Goal: Information Seeking & Learning: Learn about a topic

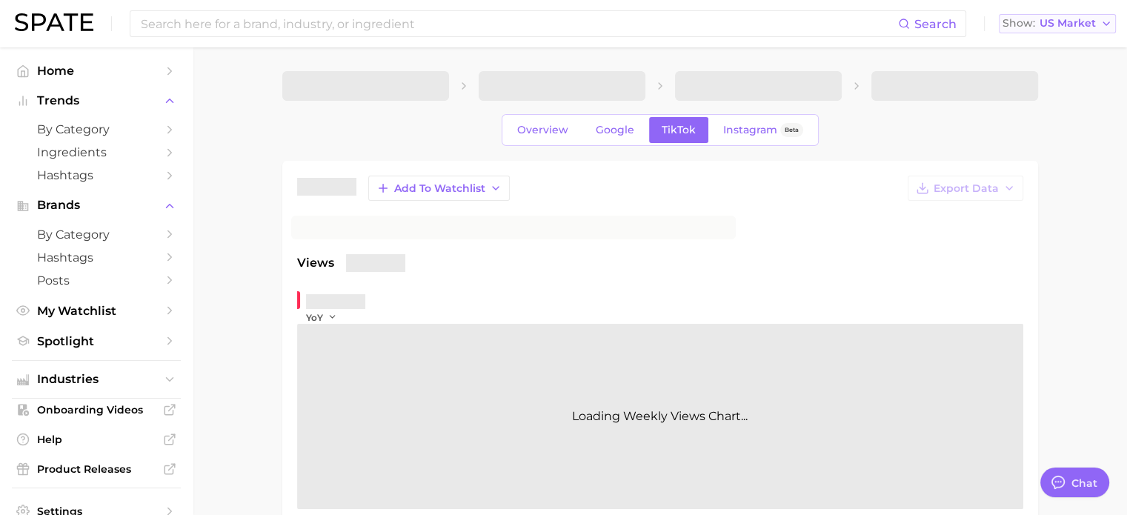
click at [1073, 19] on span "US Market" at bounding box center [1067, 23] width 56 height 8
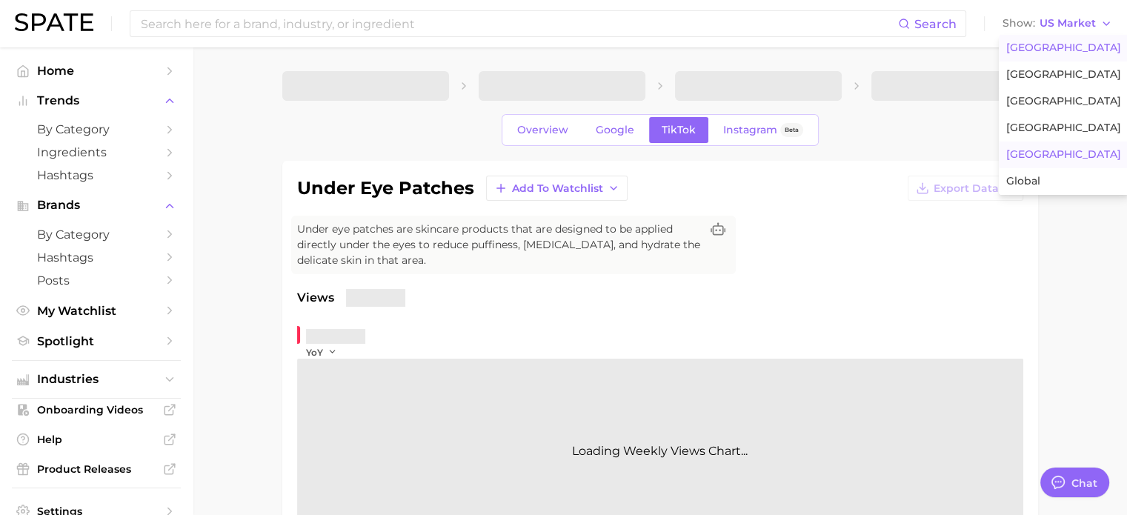
click at [1028, 156] on span "Japan" at bounding box center [1063, 154] width 115 height 13
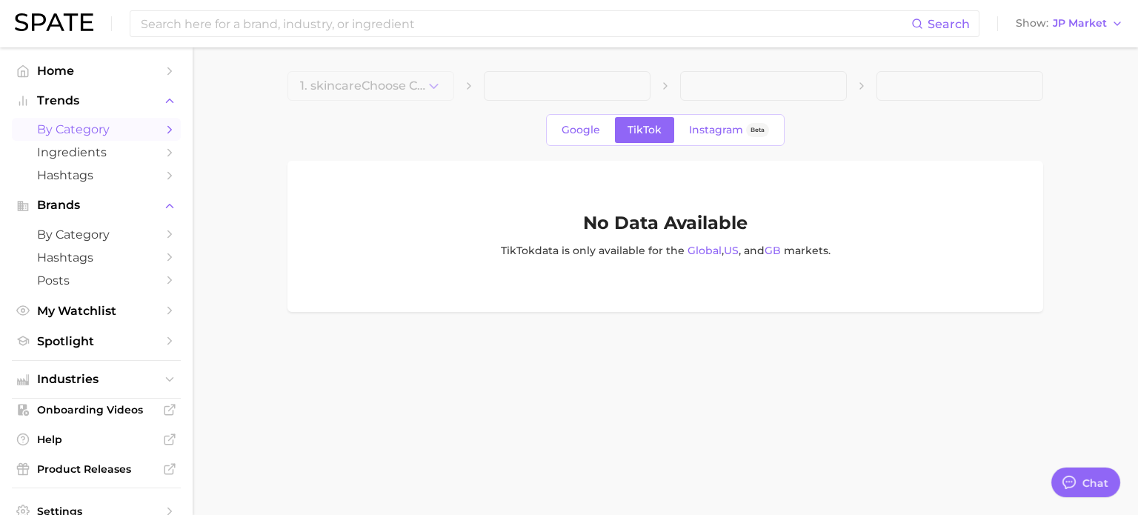
click at [86, 135] on span "by Category" at bounding box center [96, 129] width 119 height 14
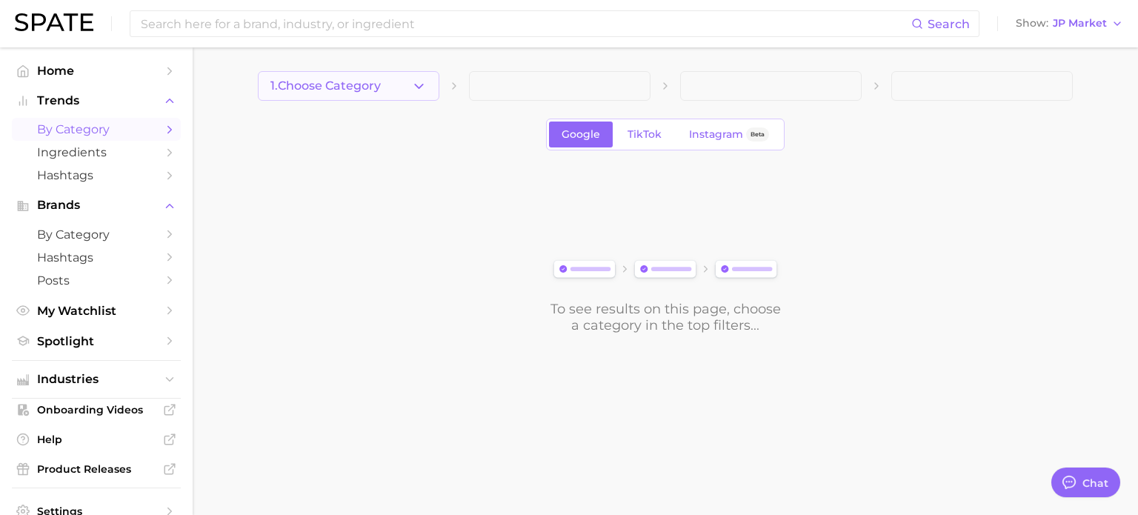
click at [346, 84] on span "1. Choose Category" at bounding box center [325, 85] width 110 height 13
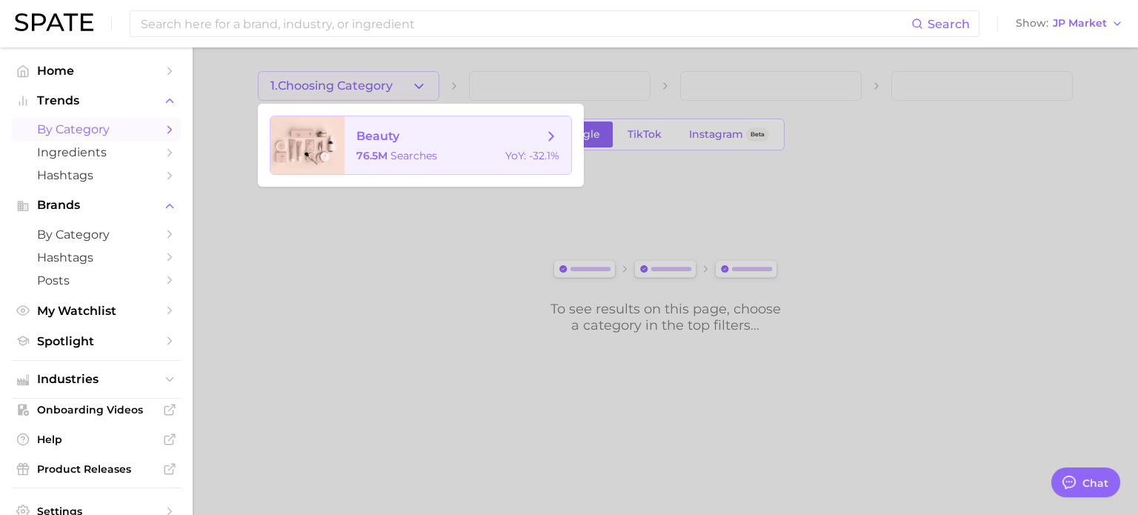
click at [391, 137] on span "beauty" at bounding box center [377, 136] width 43 height 14
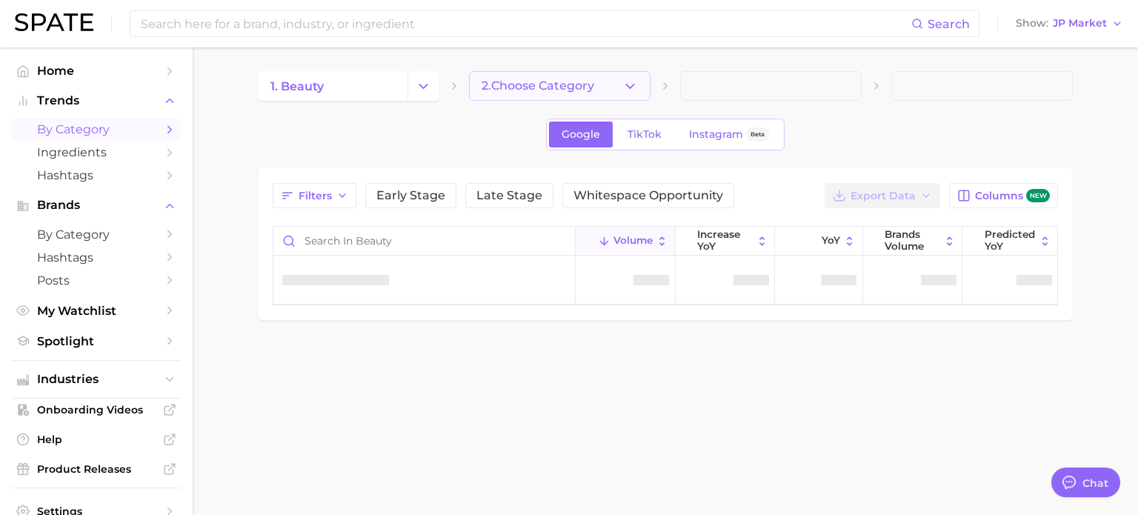
click at [593, 90] on span "2. Choose Category" at bounding box center [537, 85] width 113 height 13
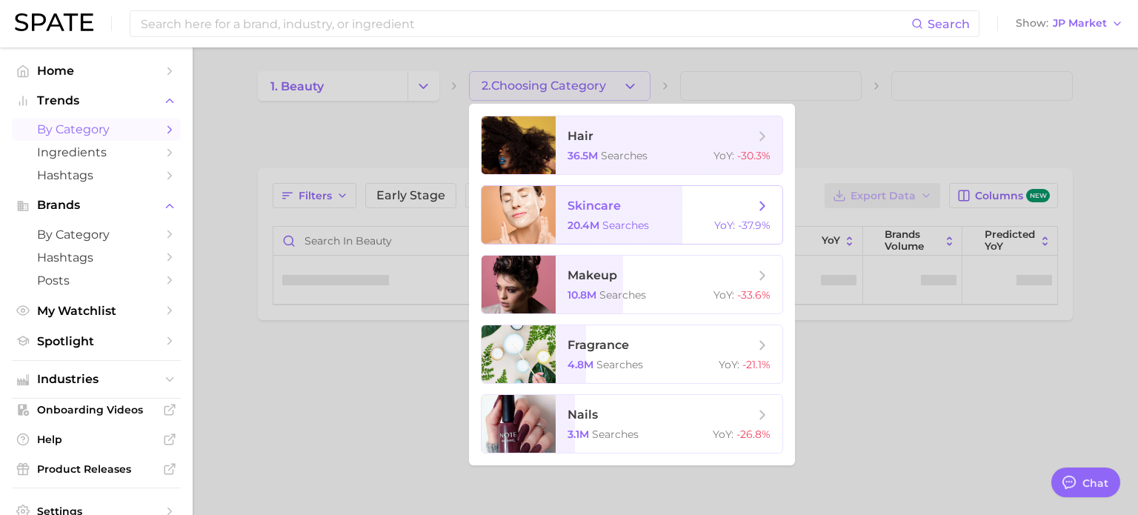
click at [607, 208] on span "skincare" at bounding box center [593, 206] width 53 height 14
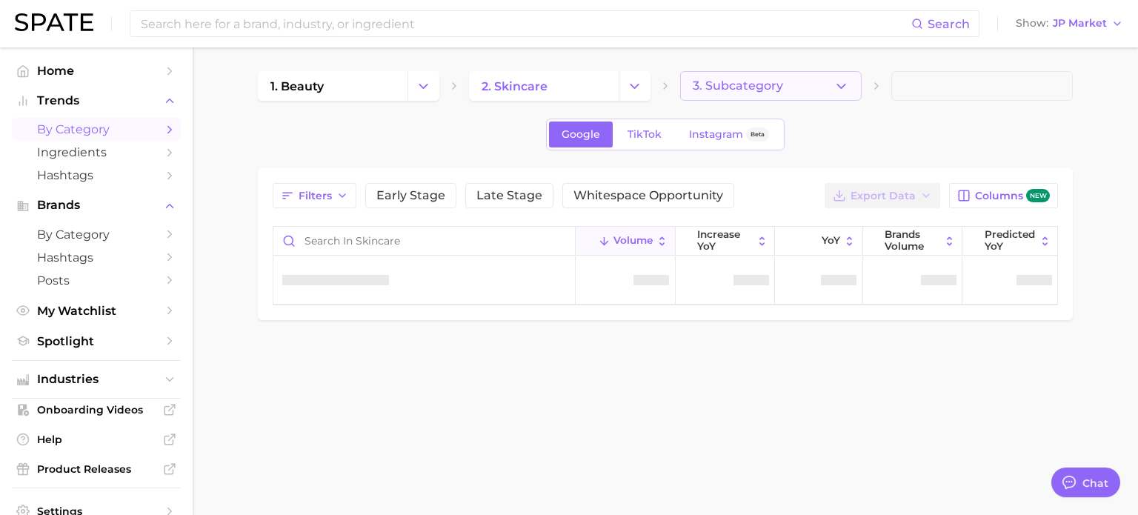
click at [762, 82] on span "3. Subcategory" at bounding box center [738, 85] width 90 height 13
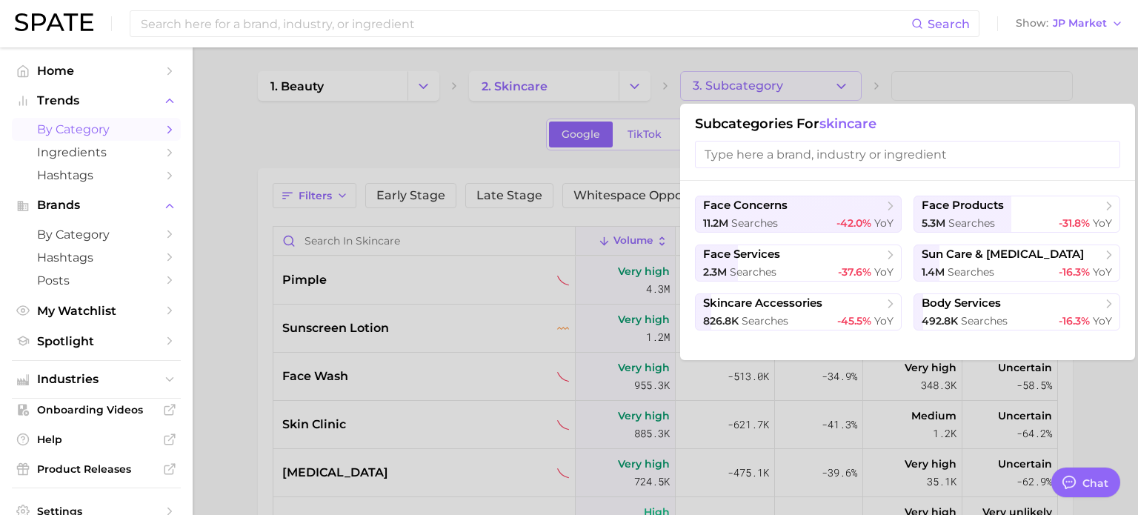
type textarea "x"
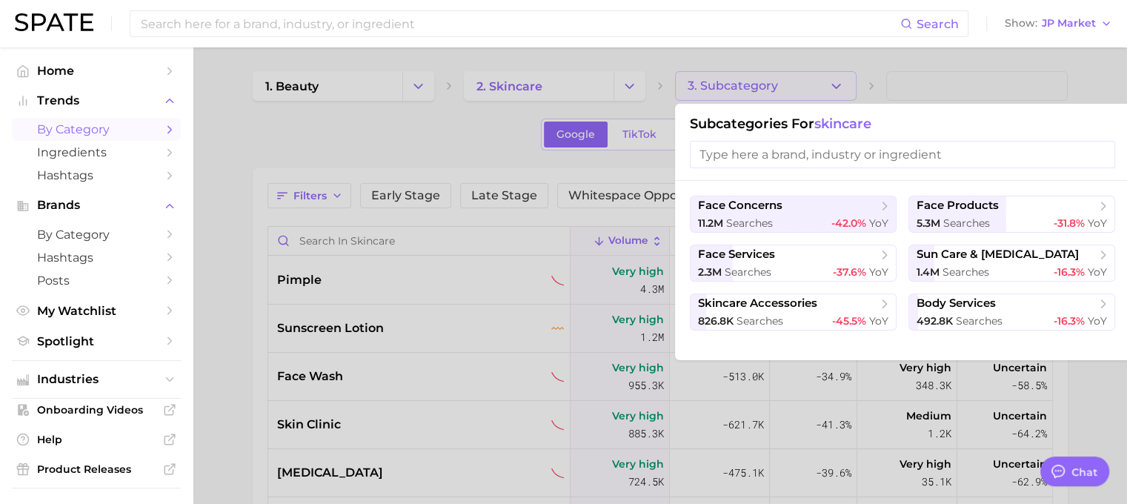
click at [755, 153] on input "search" at bounding box center [902, 154] width 425 height 27
type input "ㅡ"
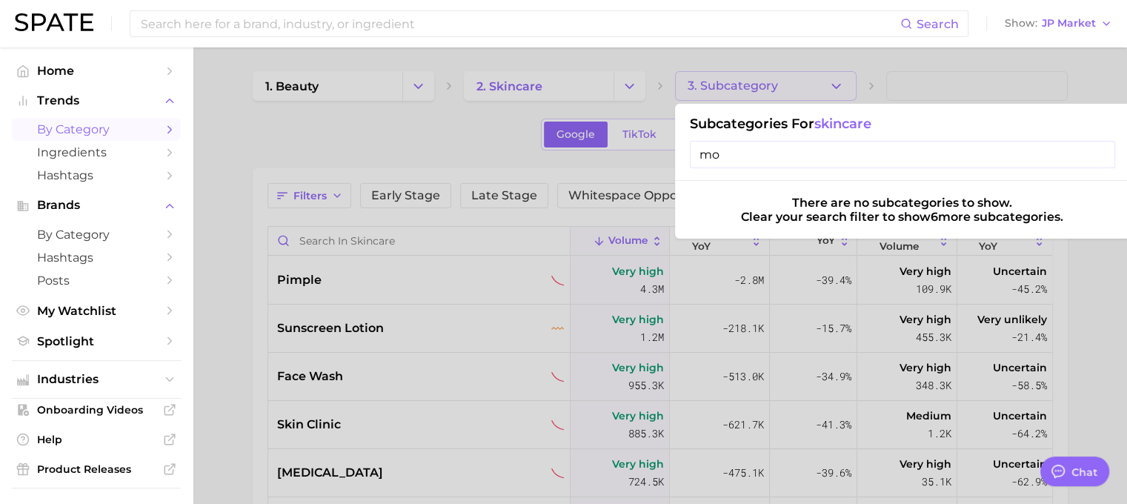
type input "m"
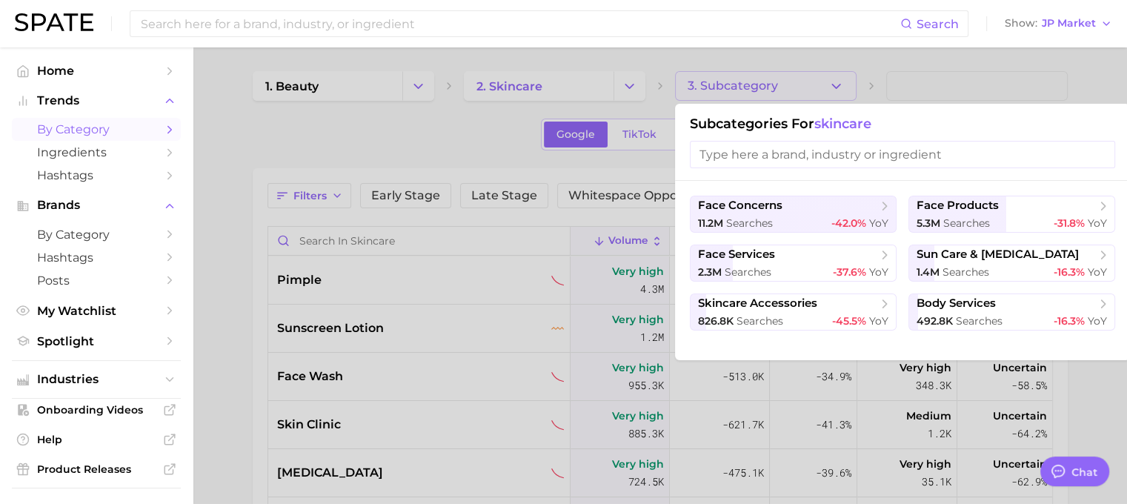
click at [193, 111] on div at bounding box center [563, 252] width 1127 height 504
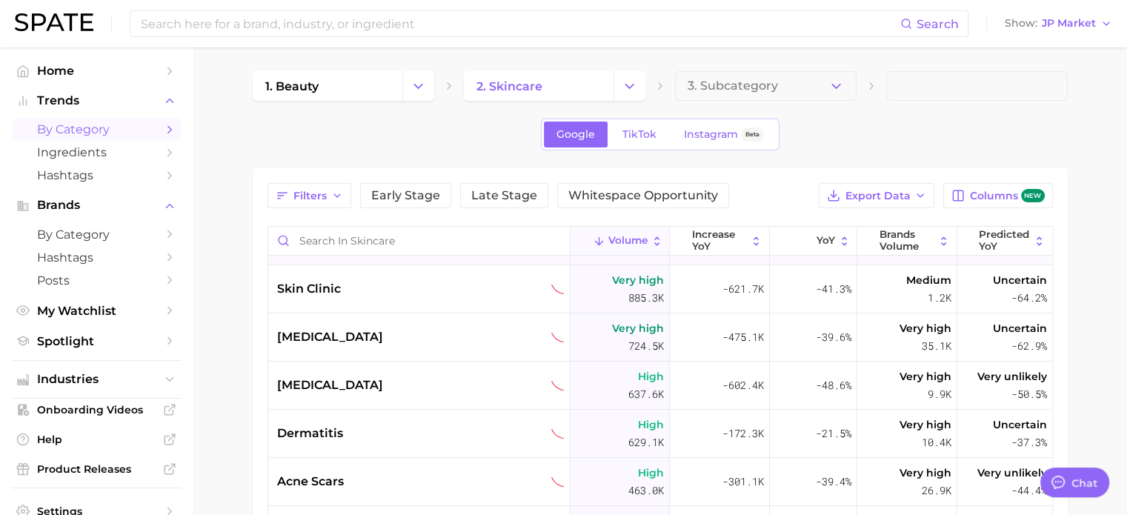
scroll to position [222, 0]
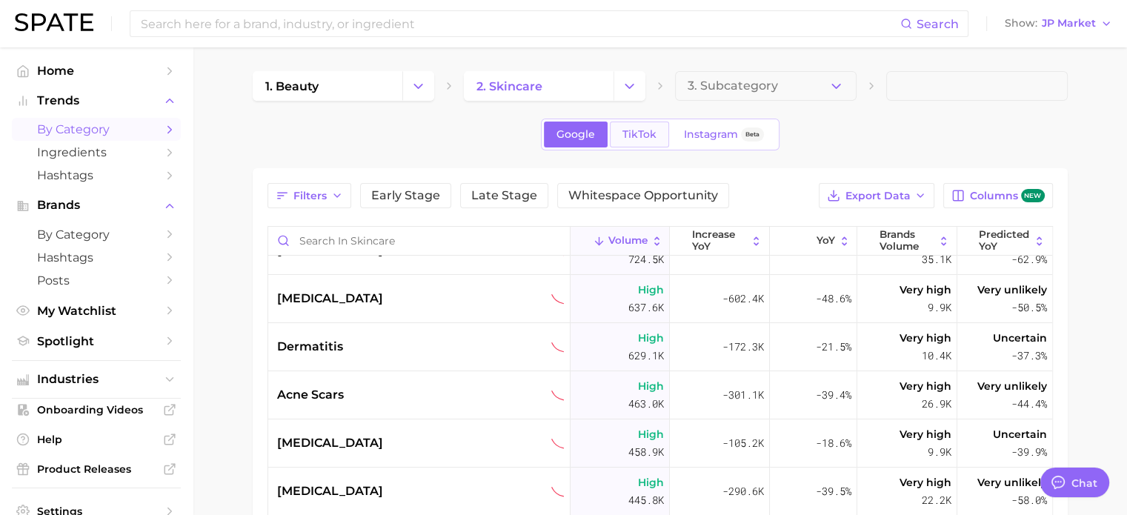
click at [633, 139] on span "TikTok" at bounding box center [639, 134] width 34 height 13
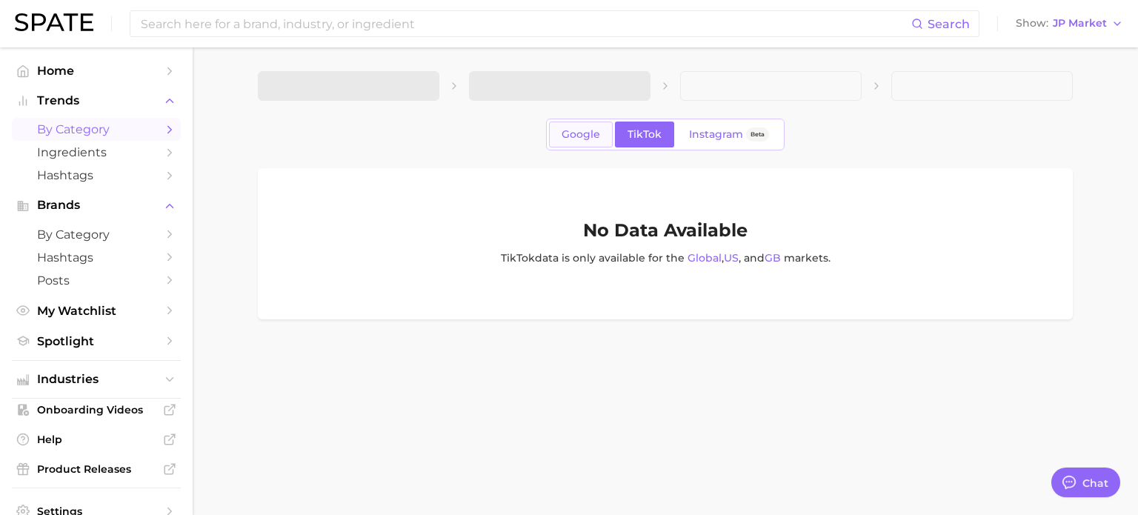
click at [596, 136] on span "Google" at bounding box center [580, 134] width 39 height 13
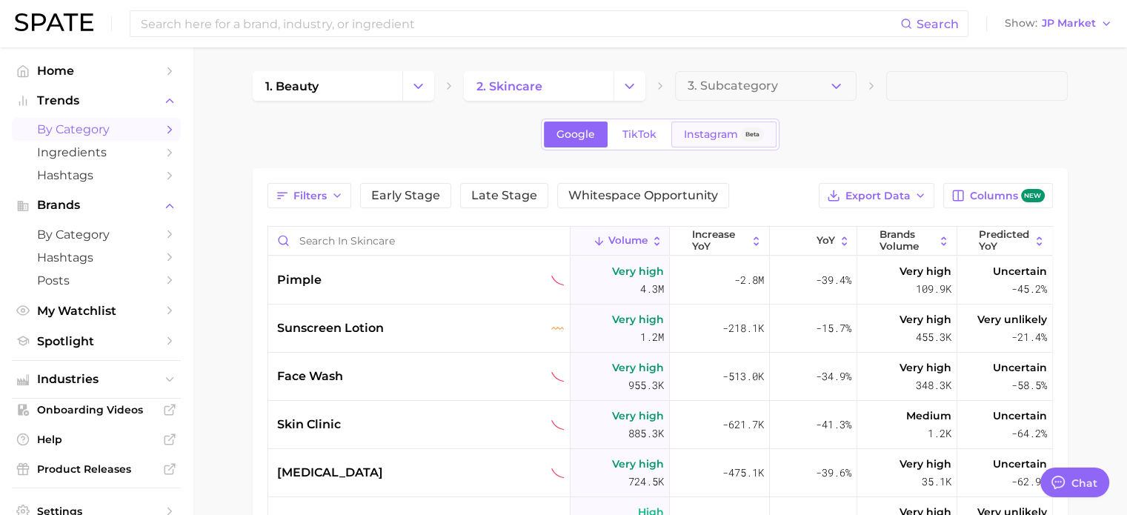
click at [687, 128] on span "Instagram" at bounding box center [711, 134] width 54 height 13
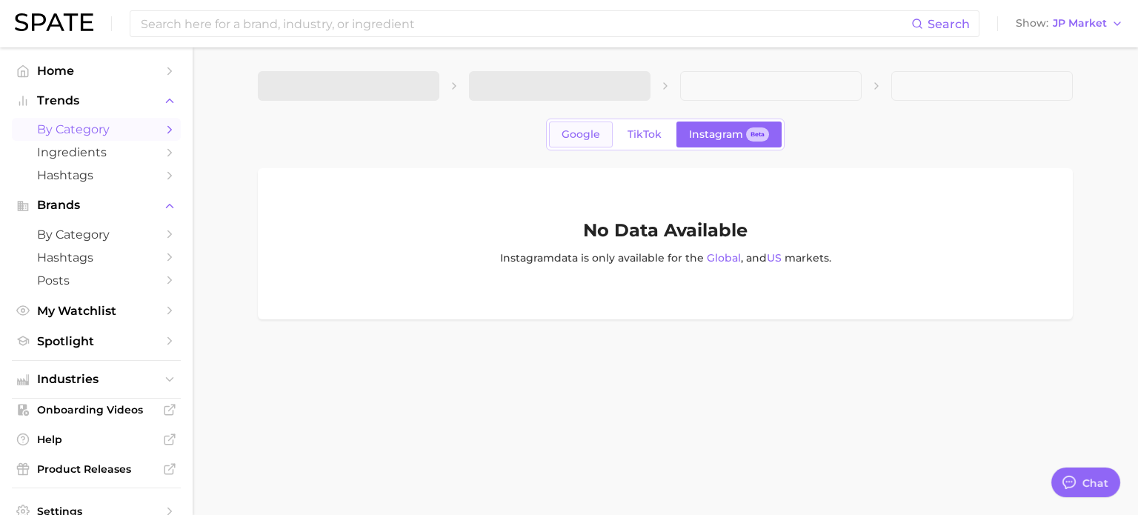
click at [593, 136] on span "Google" at bounding box center [580, 134] width 39 height 13
